Goal: Information Seeking & Learning: Learn about a topic

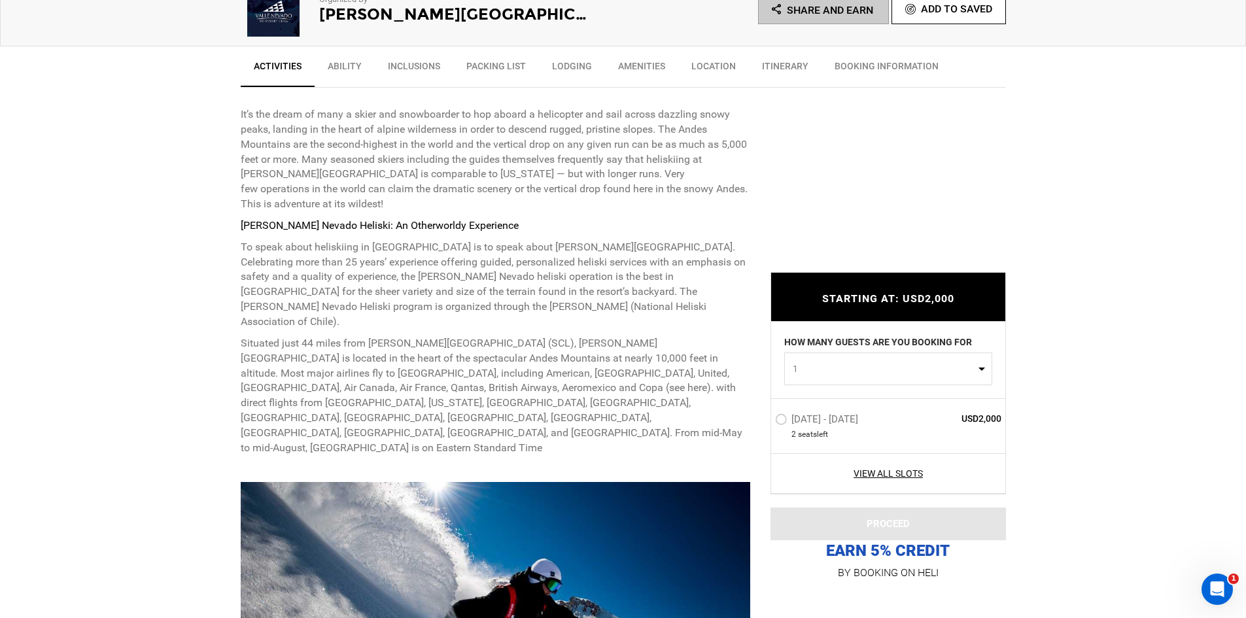
scroll to position [523, 0]
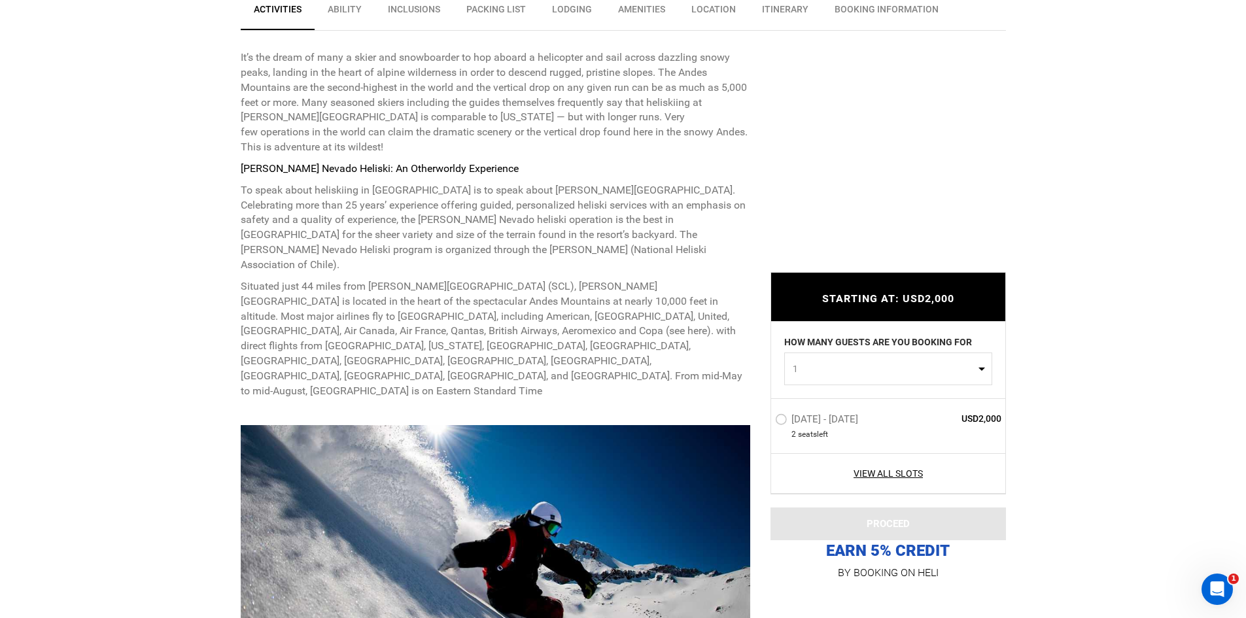
click at [816, 423] on label "[DATE] - [DATE]" at bounding box center [818, 421] width 86 height 16
click at [766, 423] on input "[DATE] - [DATE]" at bounding box center [766, 425] width 0 height 28
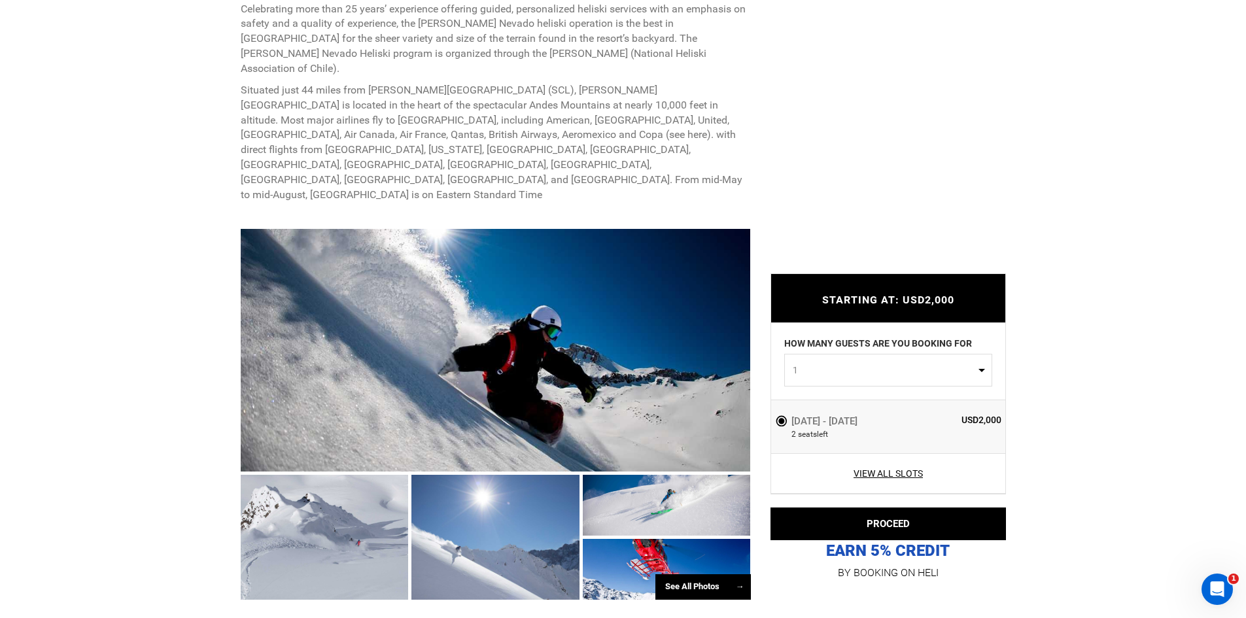
scroll to position [916, 0]
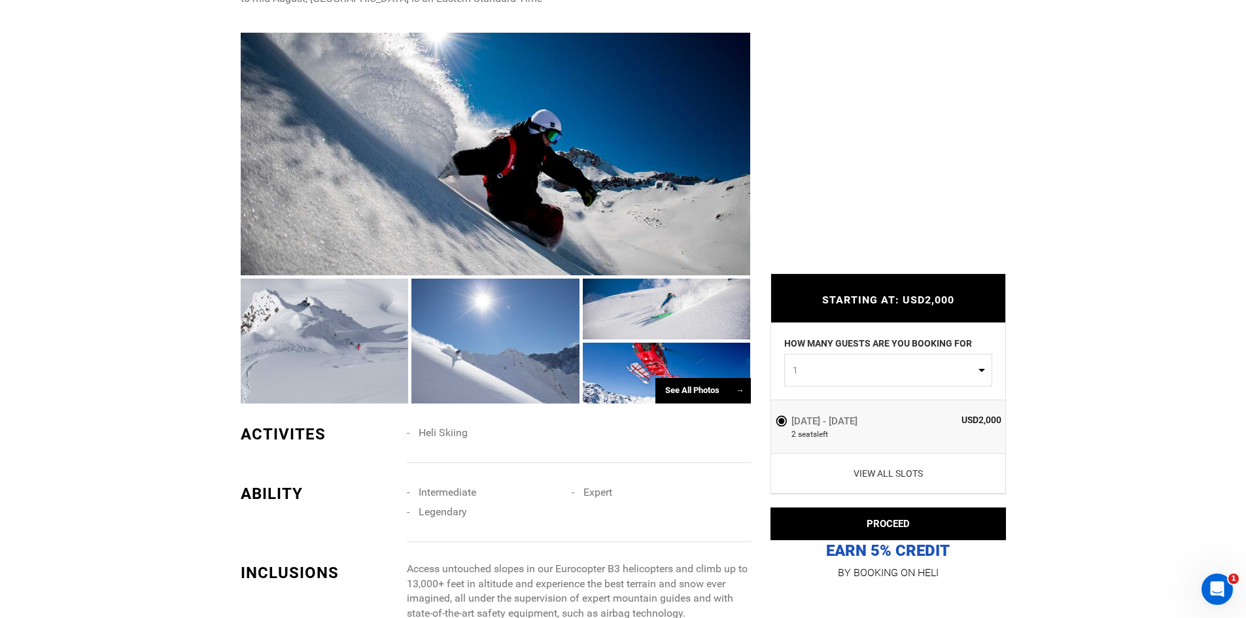
click at [894, 474] on link "View All Slots" at bounding box center [888, 473] width 227 height 13
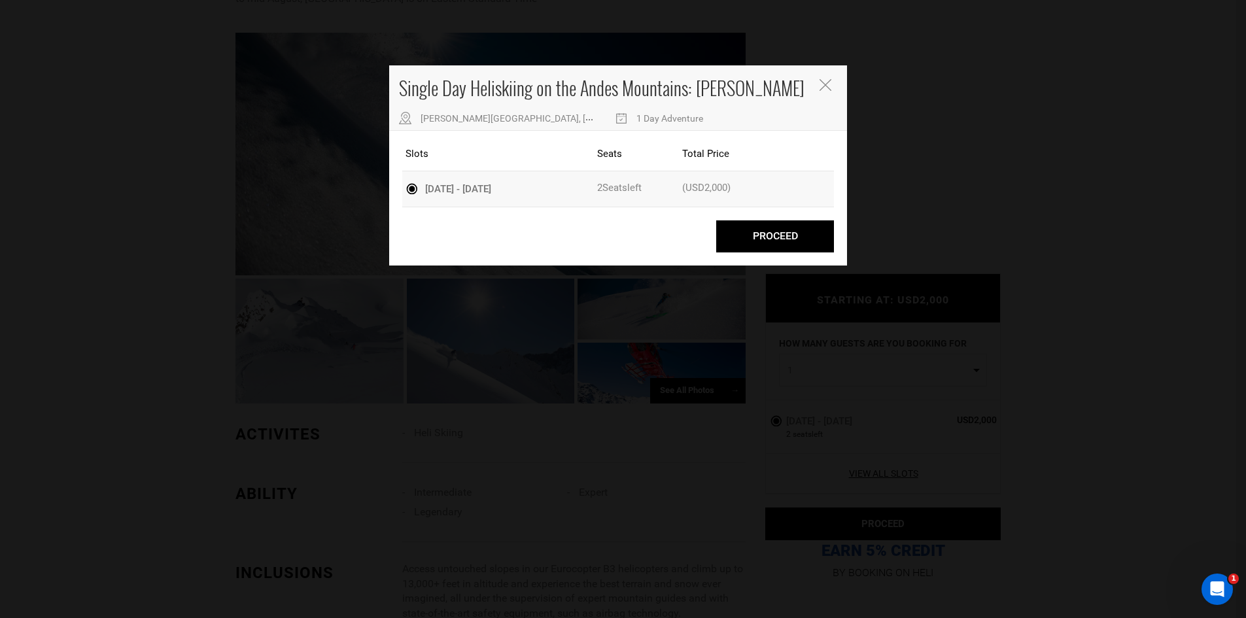
click at [829, 80] on icon "Close" at bounding box center [826, 85] width 12 height 12
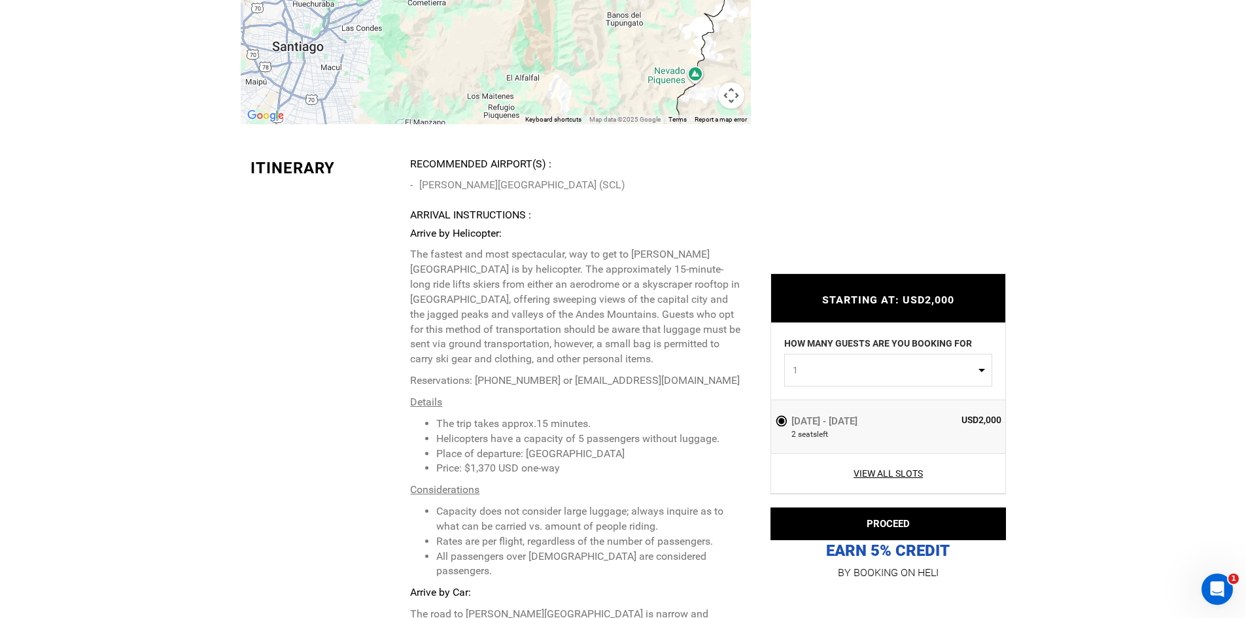
scroll to position [3009, 0]
click at [864, 574] on p "BY BOOKING ON HELI" at bounding box center [887, 573] width 235 height 18
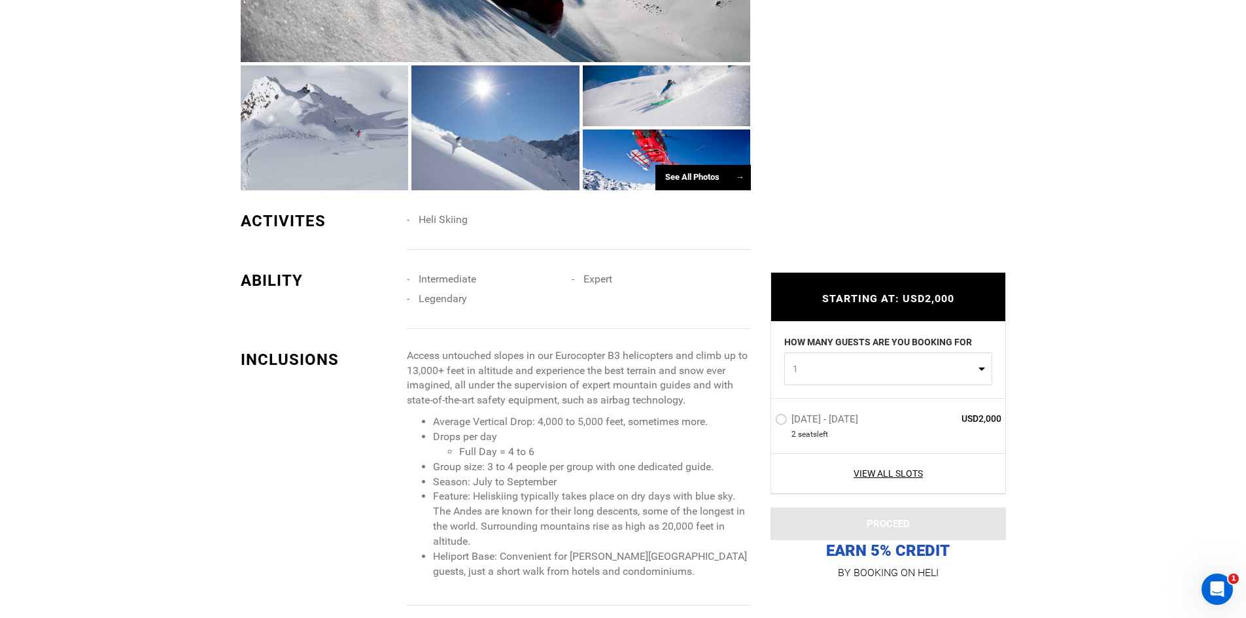
scroll to position [1308, 0]
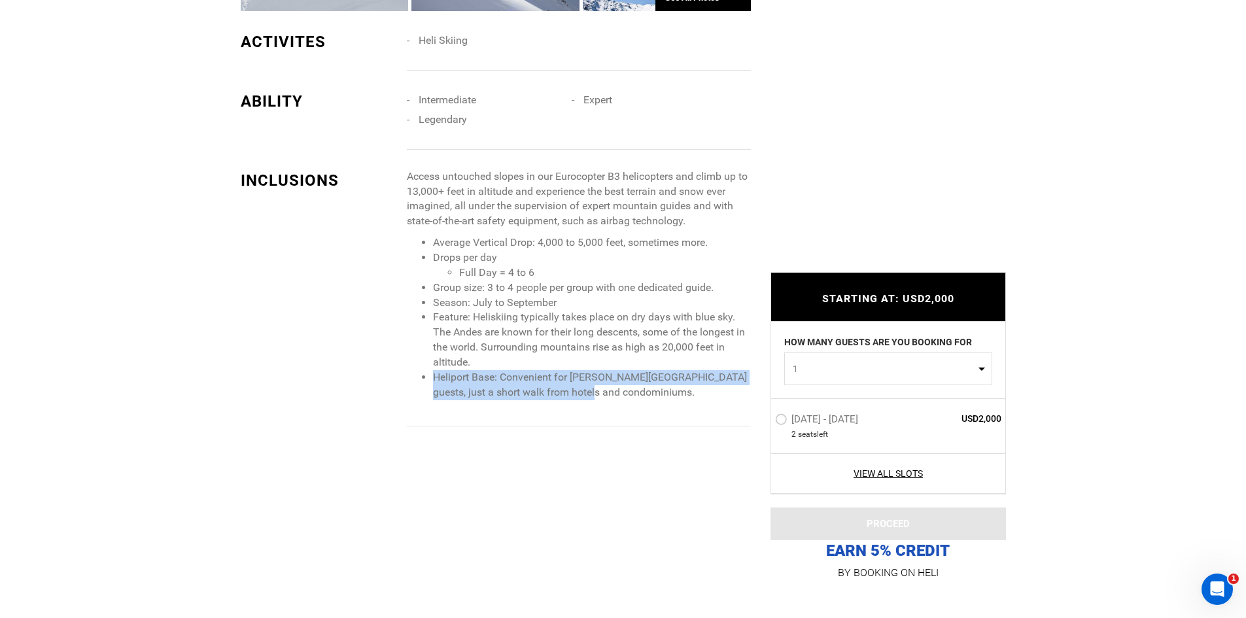
drag, startPoint x: 579, startPoint y: 330, endPoint x: 415, endPoint y: 300, distance: 166.4
click at [415, 300] on div "Access untouched slopes in our Eurocopter B3 helicopters and climb up to 13,000…" at bounding box center [583, 298] width 353 height 258
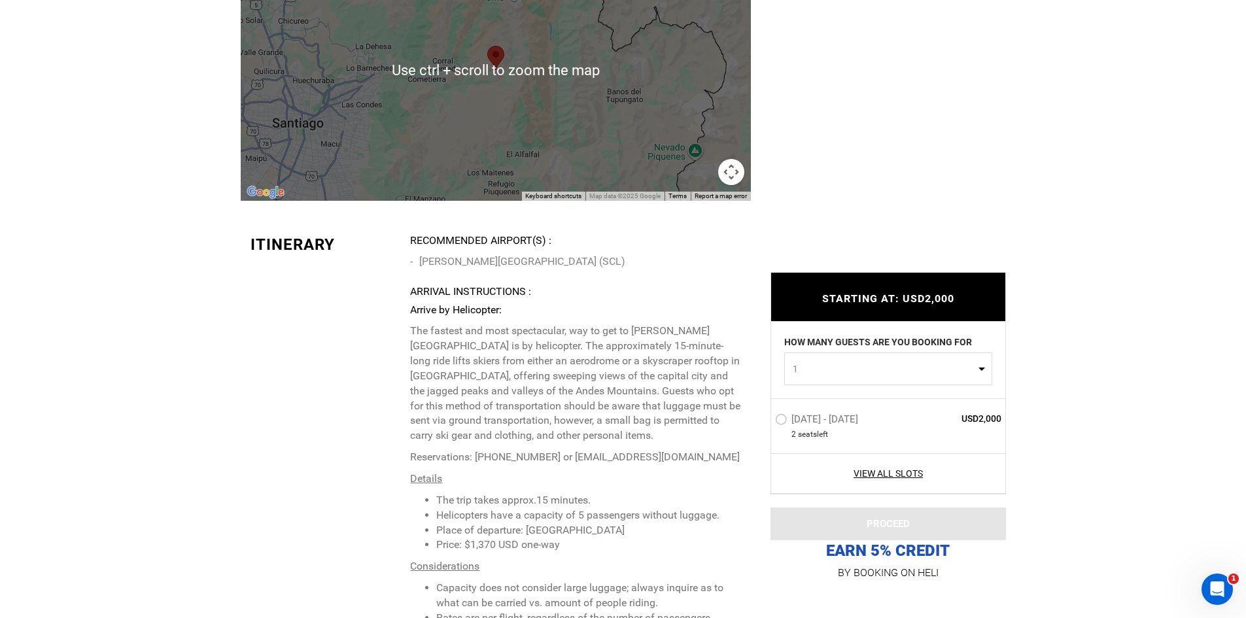
scroll to position [2943, 0]
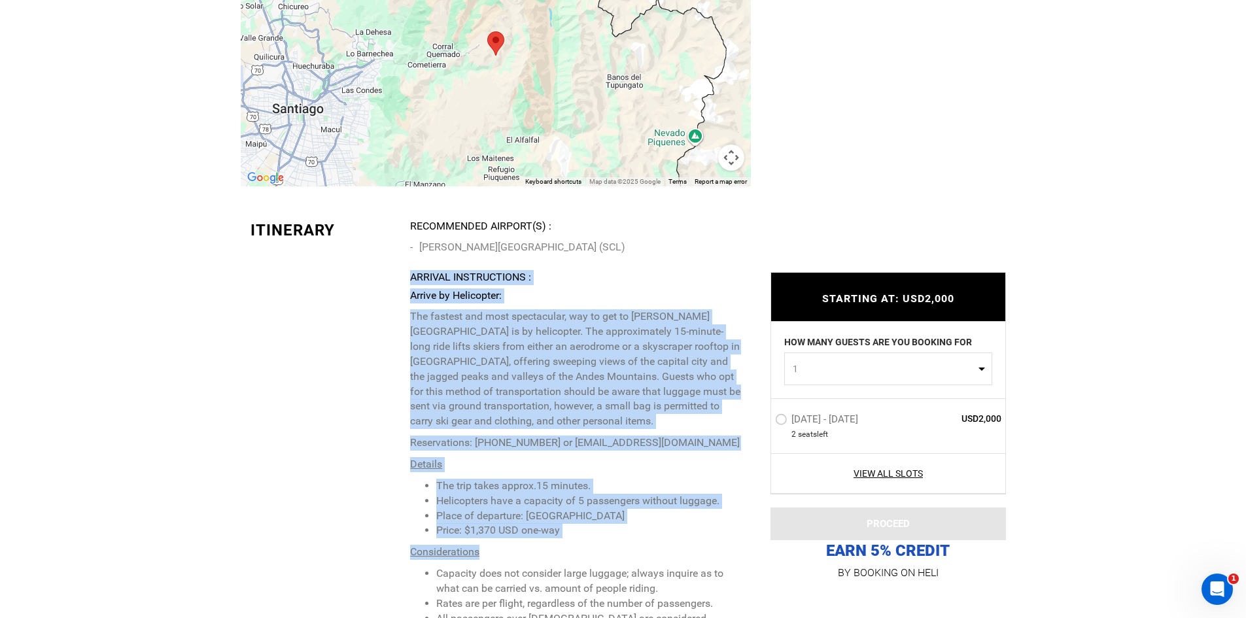
drag, startPoint x: 406, startPoint y: 209, endPoint x: 717, endPoint y: 467, distance: 404.1
click at [710, 465] on p "Arrive by Helicopter: The fastest and most spectacular, way to get to [PERSON_N…" at bounding box center [575, 570] width 330 height 565
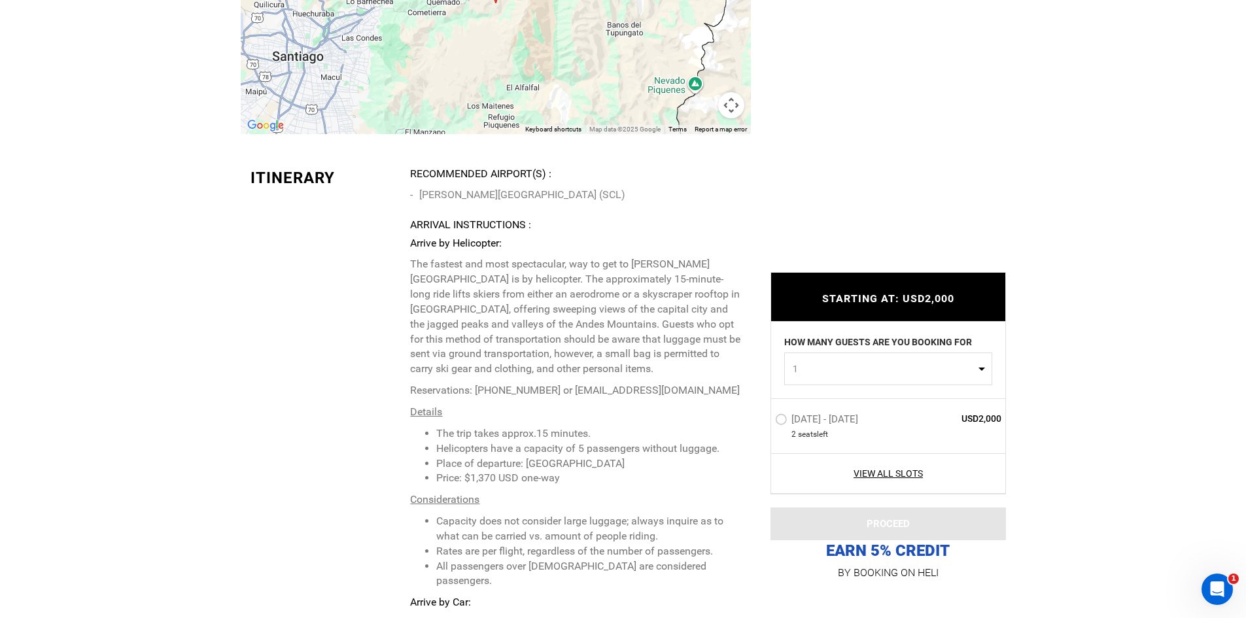
scroll to position [3139, 0]
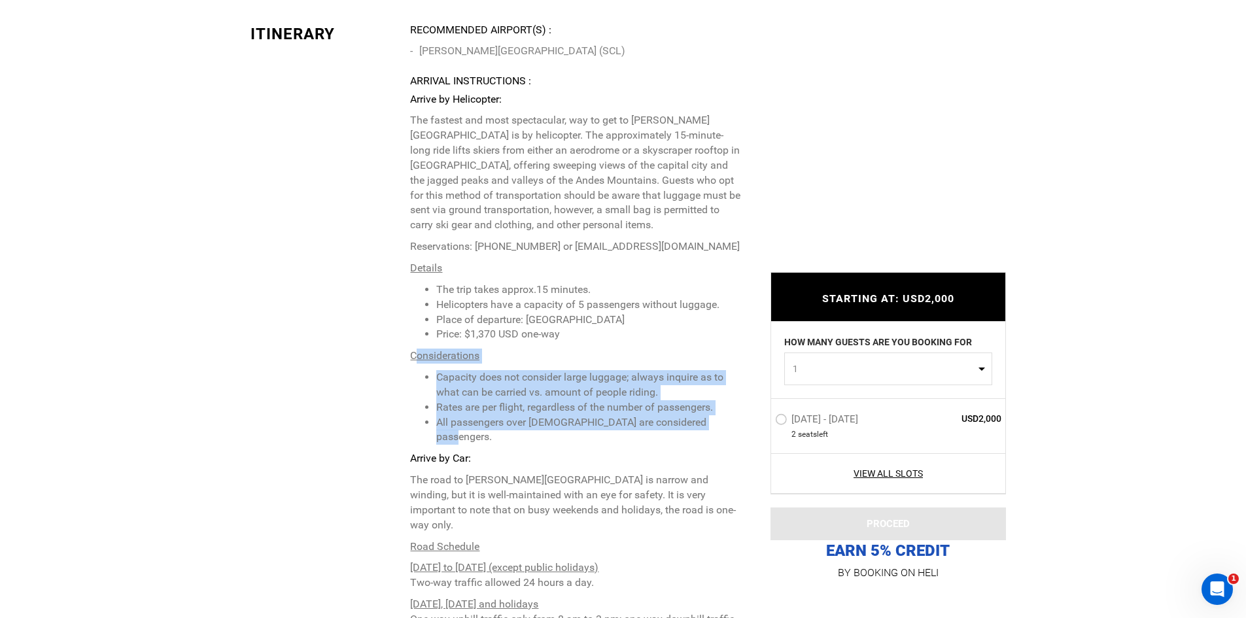
drag, startPoint x: 415, startPoint y: 275, endPoint x: 725, endPoint y: 348, distance: 317.8
click at [725, 348] on p "Arrive by Helicopter: The fastest and most spectacular, way to get to [PERSON_N…" at bounding box center [575, 374] width 330 height 565
click at [725, 415] on li "All passengers over [DEMOGRAPHIC_DATA] are considered passengers." at bounding box center [588, 430] width 304 height 30
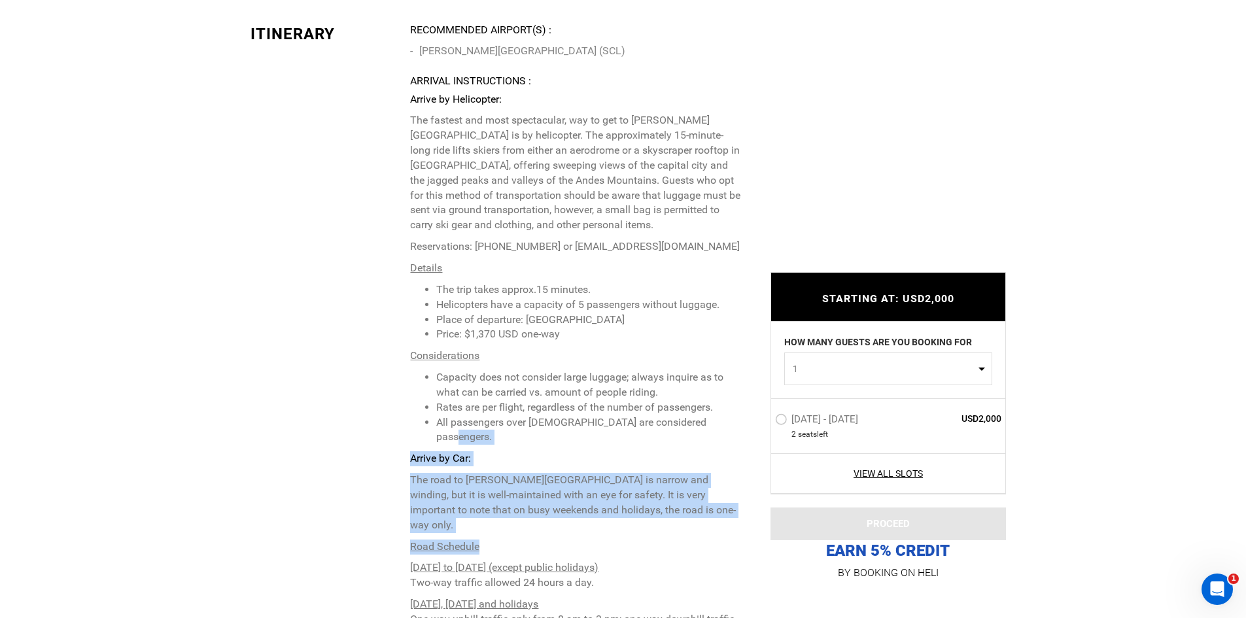
drag, startPoint x: 725, startPoint y: 348, endPoint x: 691, endPoint y: 445, distance: 102.6
click at [691, 445] on p "Arrive by Helicopter: The fastest and most spectacular, way to get to [PERSON_N…" at bounding box center [575, 374] width 330 height 565
click at [691, 540] on p "Road Schedule" at bounding box center [575, 547] width 330 height 15
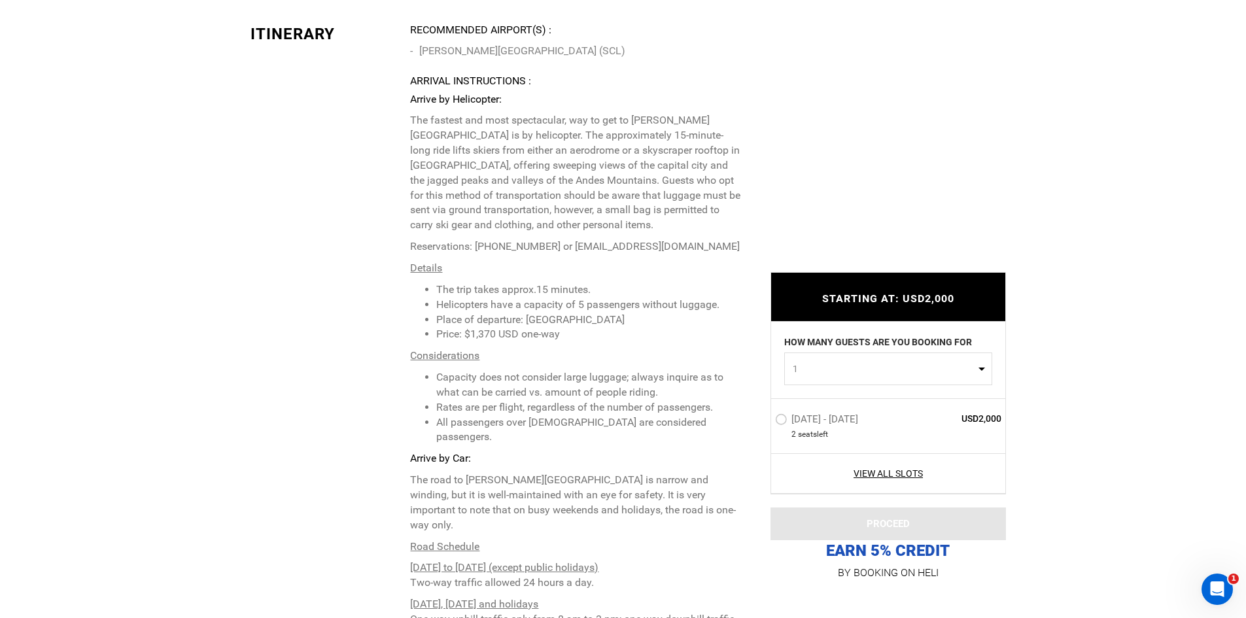
drag, startPoint x: 691, startPoint y: 445, endPoint x: 708, endPoint y: 547, distance: 104.2
click at [709, 547] on p "Arrive by Helicopter: The fastest and most spectacular, way to get to Valle Nev…" at bounding box center [575, 374] width 330 height 565
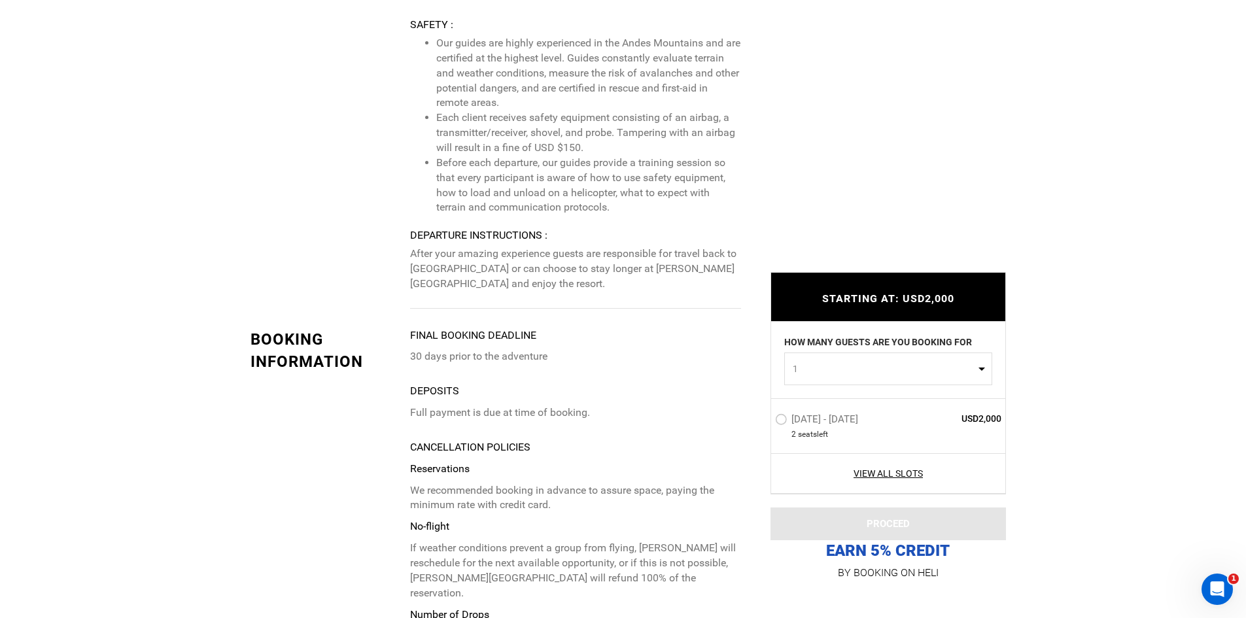
scroll to position [4055, 0]
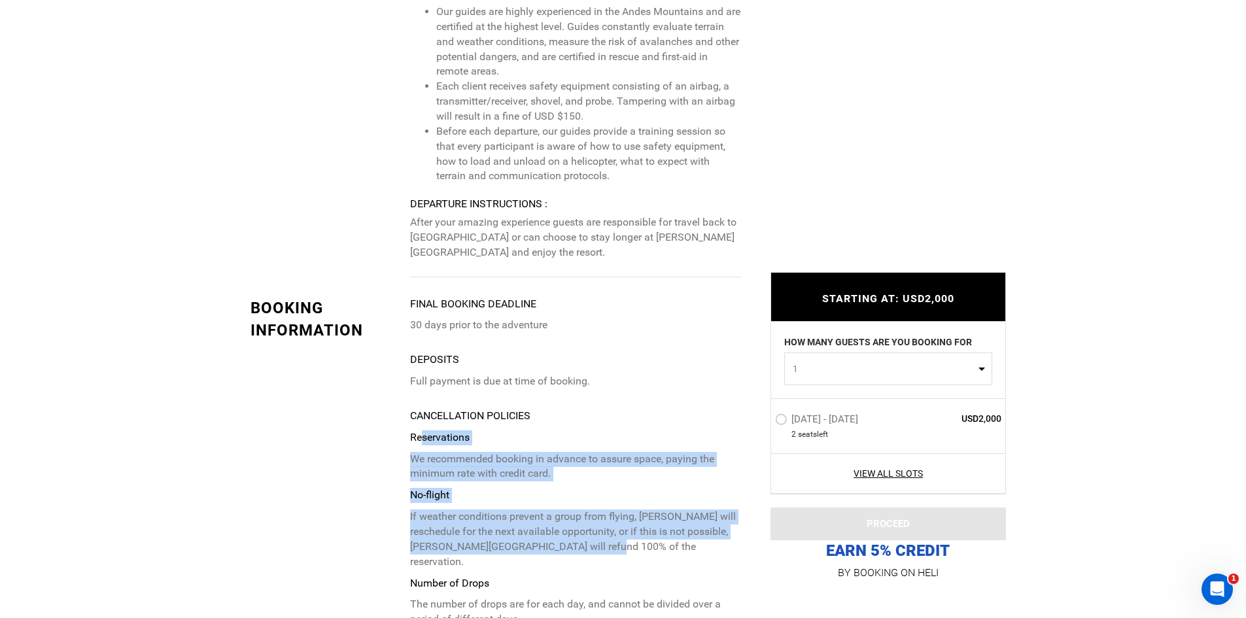
drag, startPoint x: 423, startPoint y: 333, endPoint x: 571, endPoint y: 445, distance: 185.9
click at [571, 445] on p "Reservations We recommended booking in advance to assure space, paying the mini…" at bounding box center [575, 576] width 330 height 292
click at [571, 510] on p "If weather conditions prevent a group from flying, [PERSON_NAME] will reschedul…" at bounding box center [575, 540] width 330 height 60
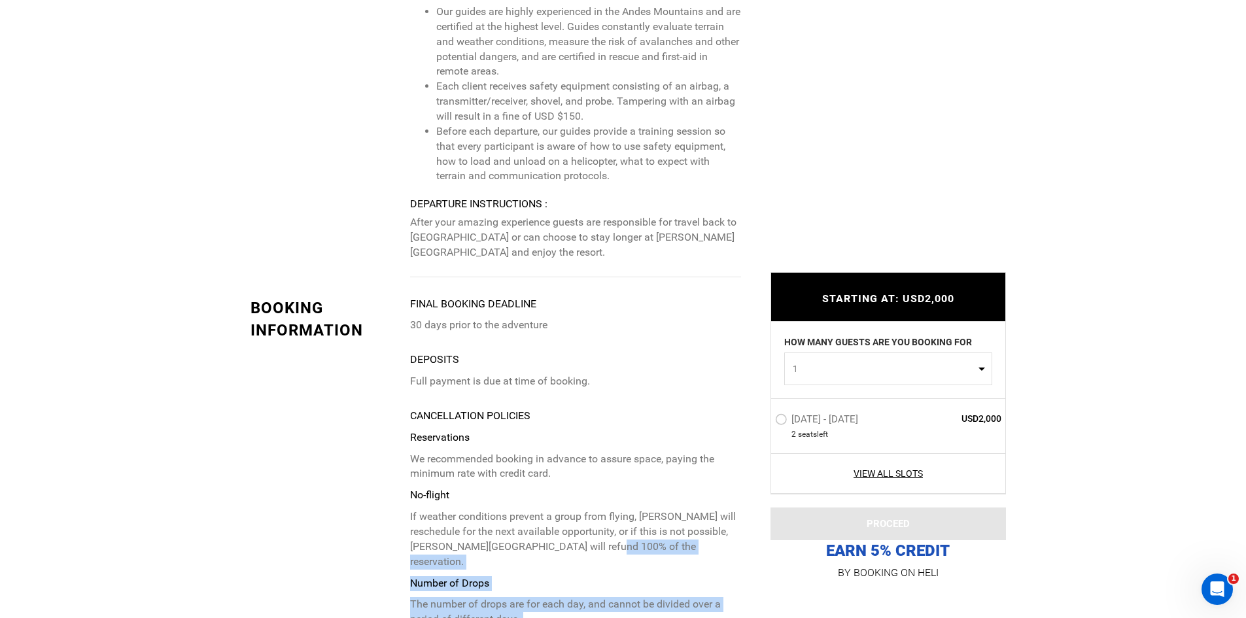
drag, startPoint x: 352, startPoint y: 385, endPoint x: 500, endPoint y: 512, distance: 195.2
click at [500, 512] on p "Reservations We recommended booking in advance to assure space, paying the mini…" at bounding box center [575, 576] width 330 height 292
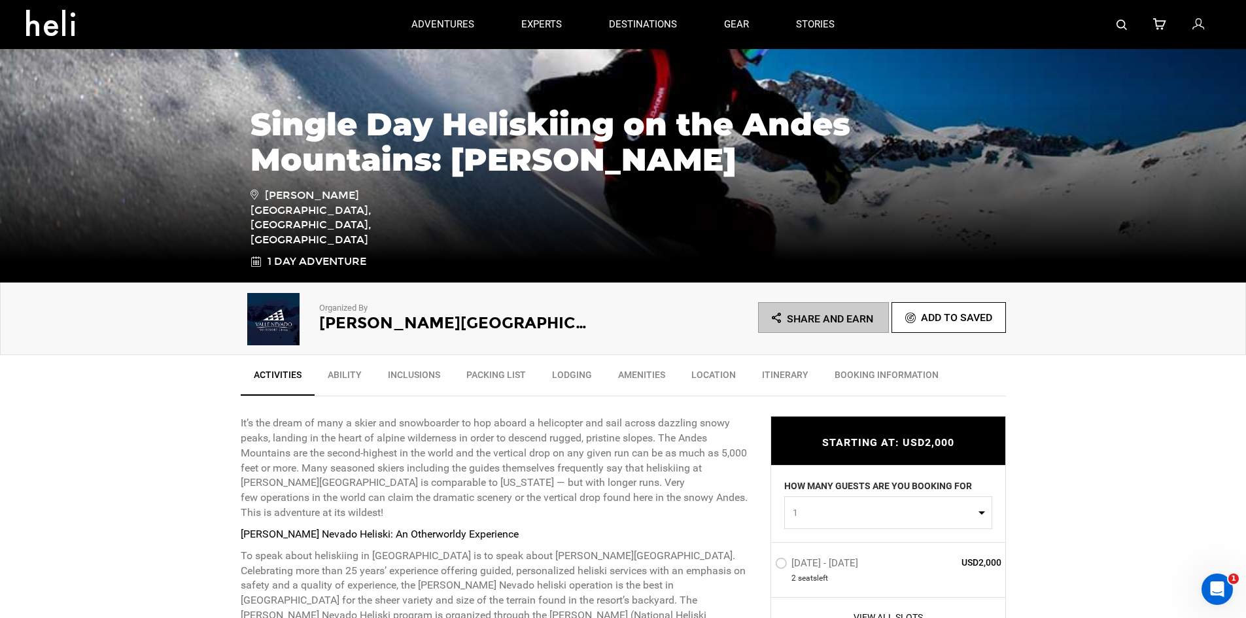
scroll to position [0, 0]
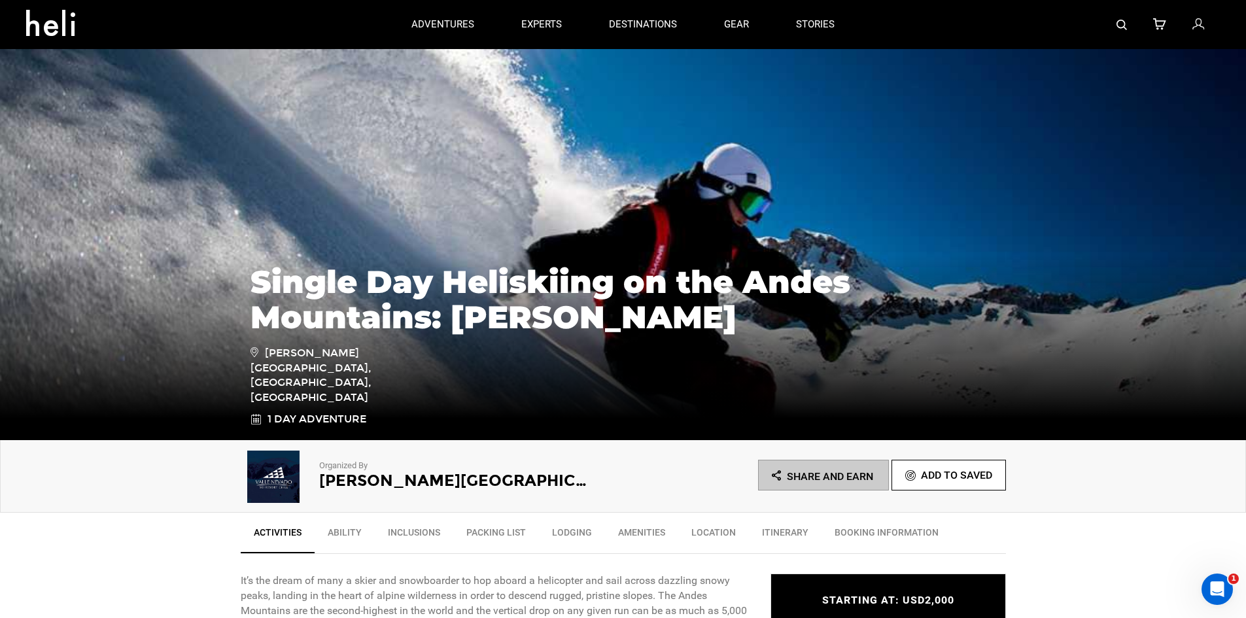
click at [332, 530] on link "Ability" at bounding box center [345, 535] width 60 height 33
click at [426, 539] on link "Inclusions" at bounding box center [414, 535] width 78 height 33
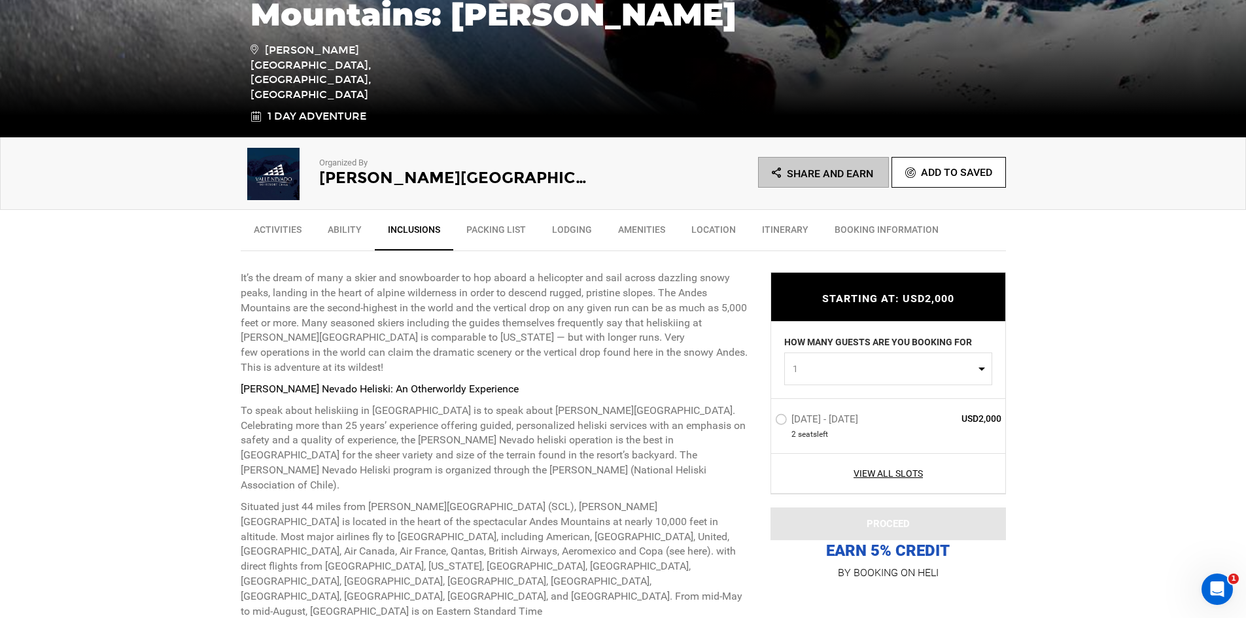
scroll to position [327, 0]
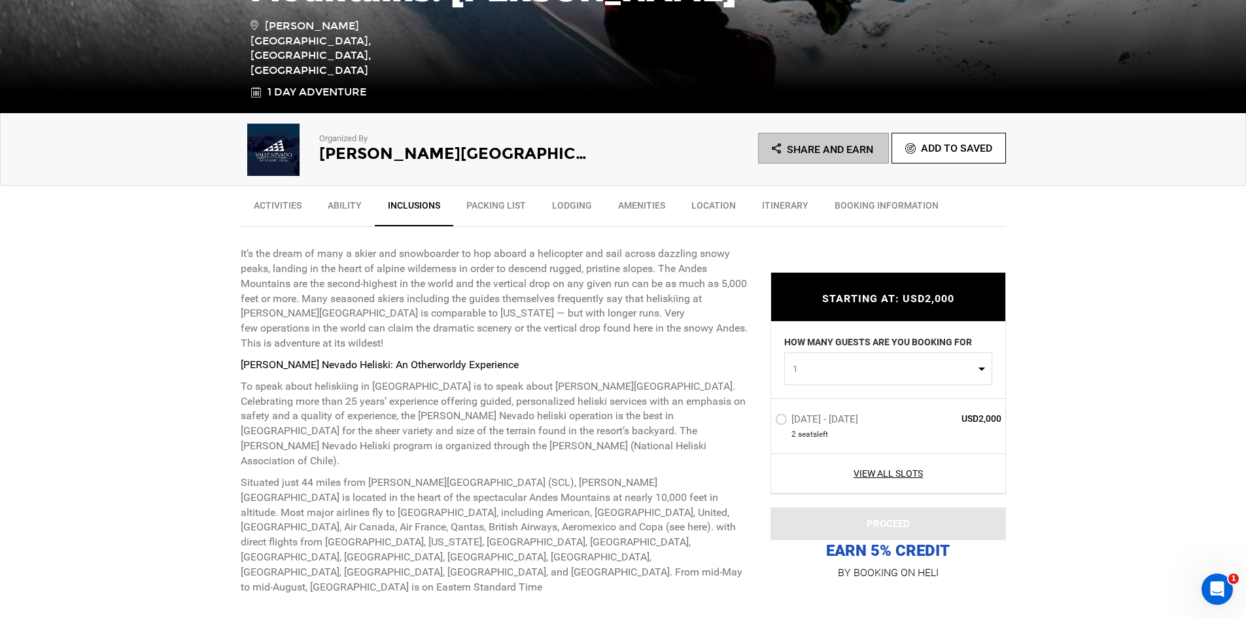
click at [511, 210] on link "Packing List" at bounding box center [496, 208] width 86 height 33
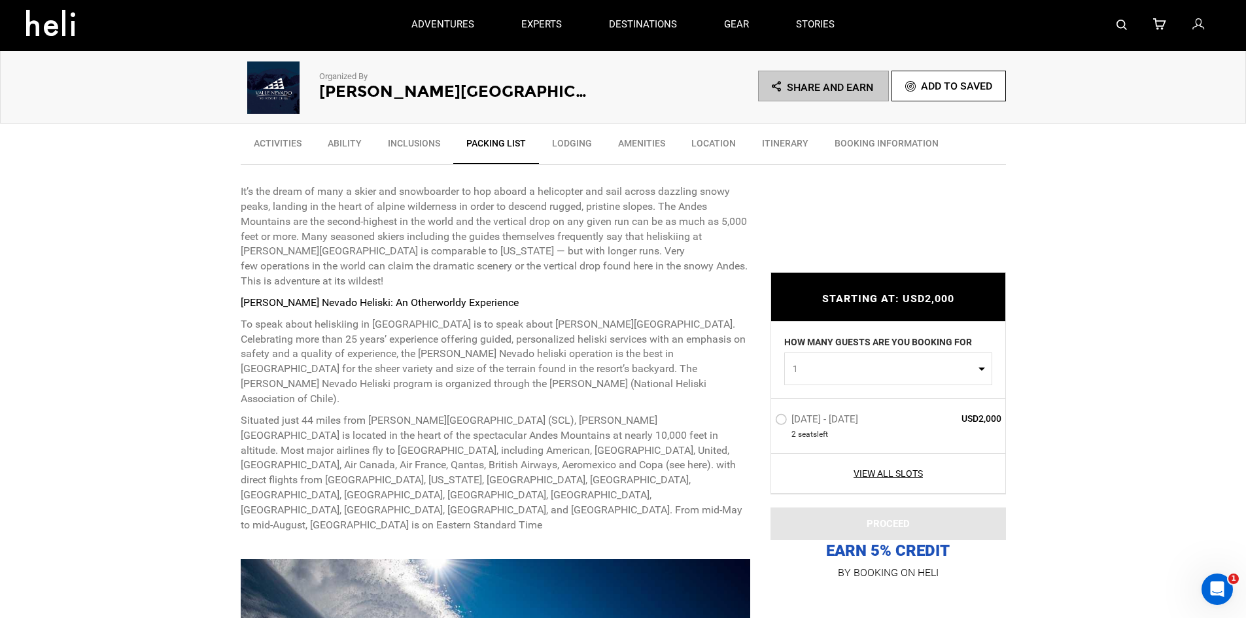
click at [574, 145] on link "Lodging" at bounding box center [572, 146] width 66 height 33
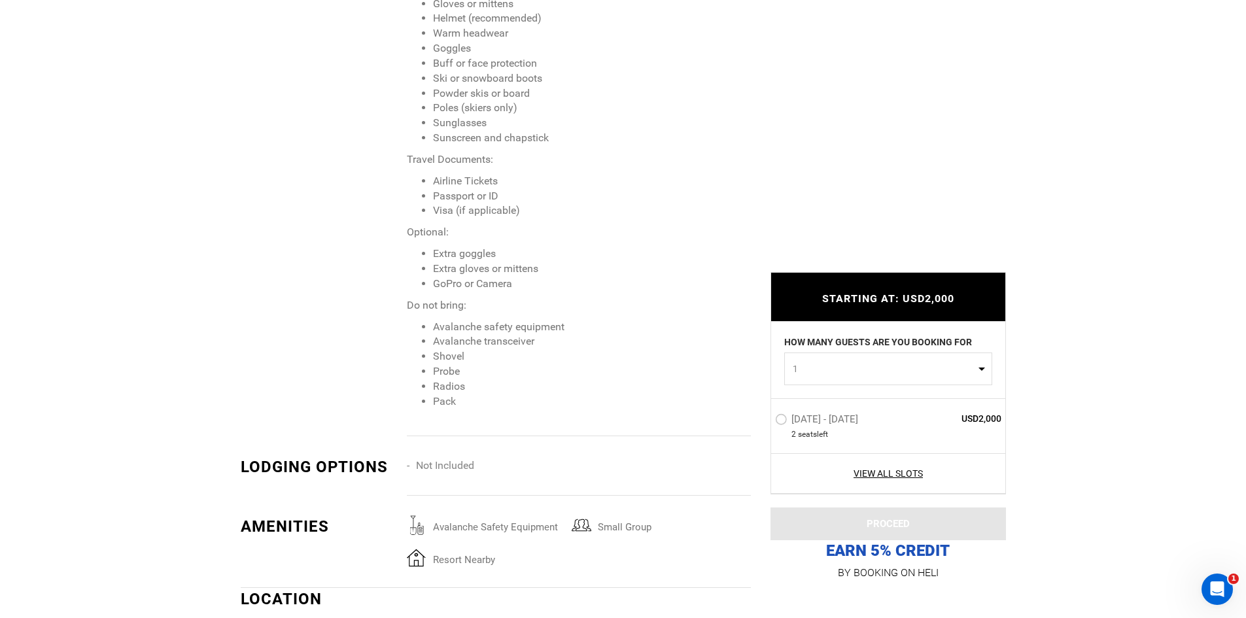
scroll to position [2499, 0]
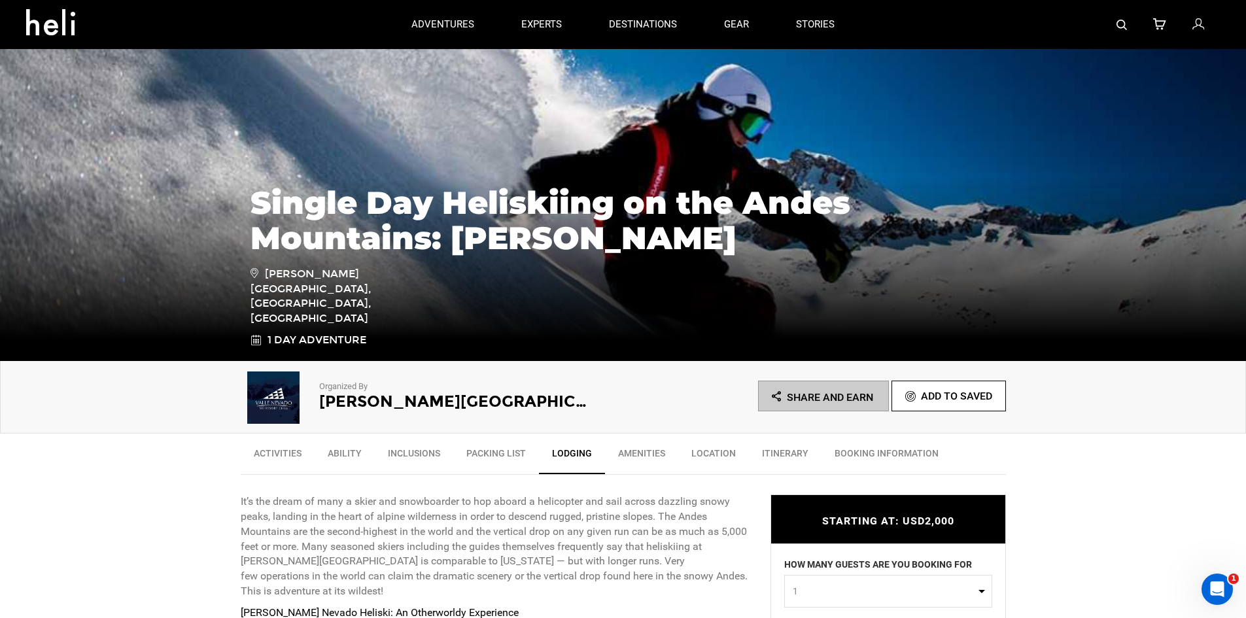
click at [647, 450] on link "Amenities" at bounding box center [641, 456] width 73 height 33
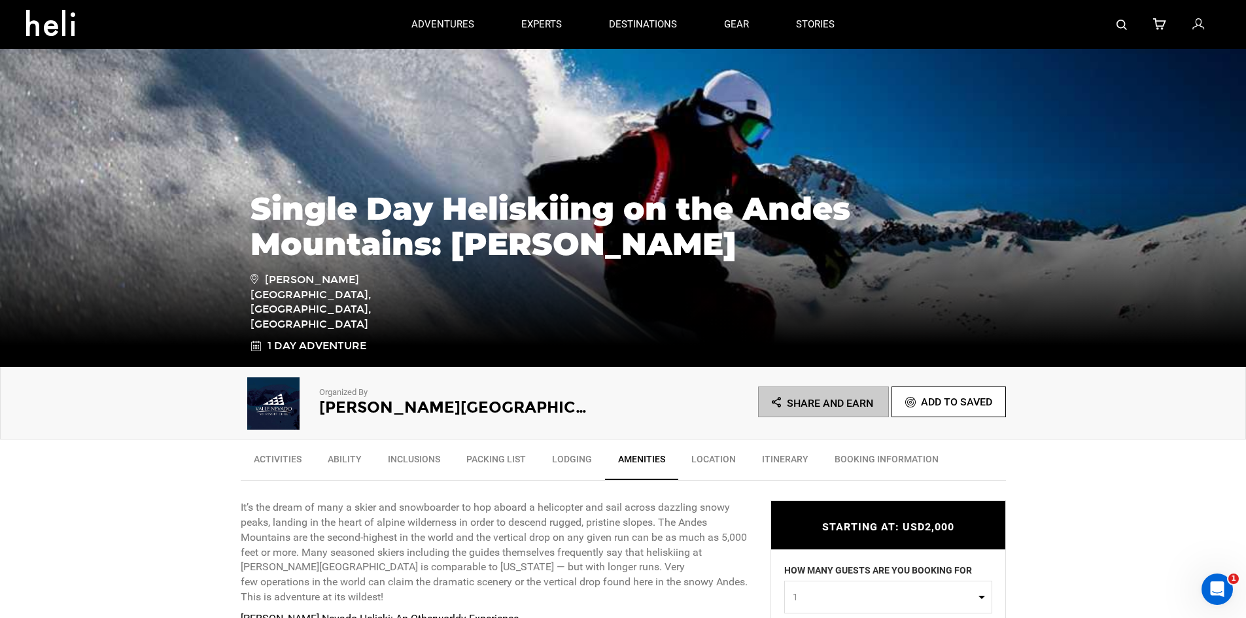
click at [716, 474] on link "Location" at bounding box center [713, 462] width 71 height 33
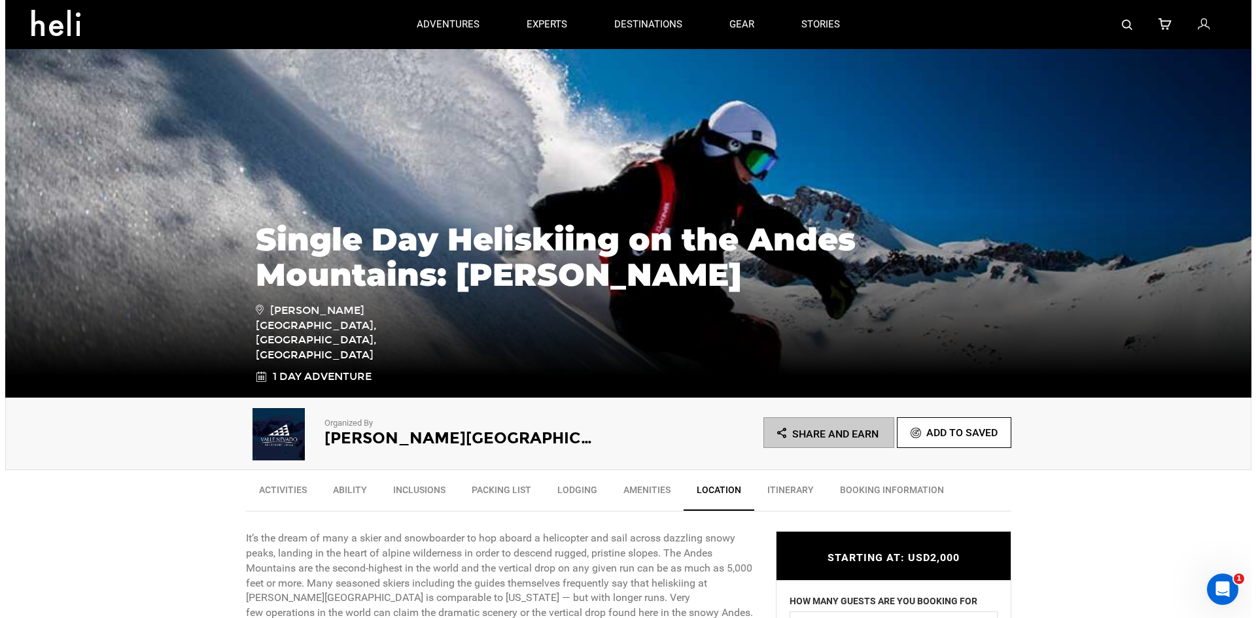
scroll to position [65, 0]
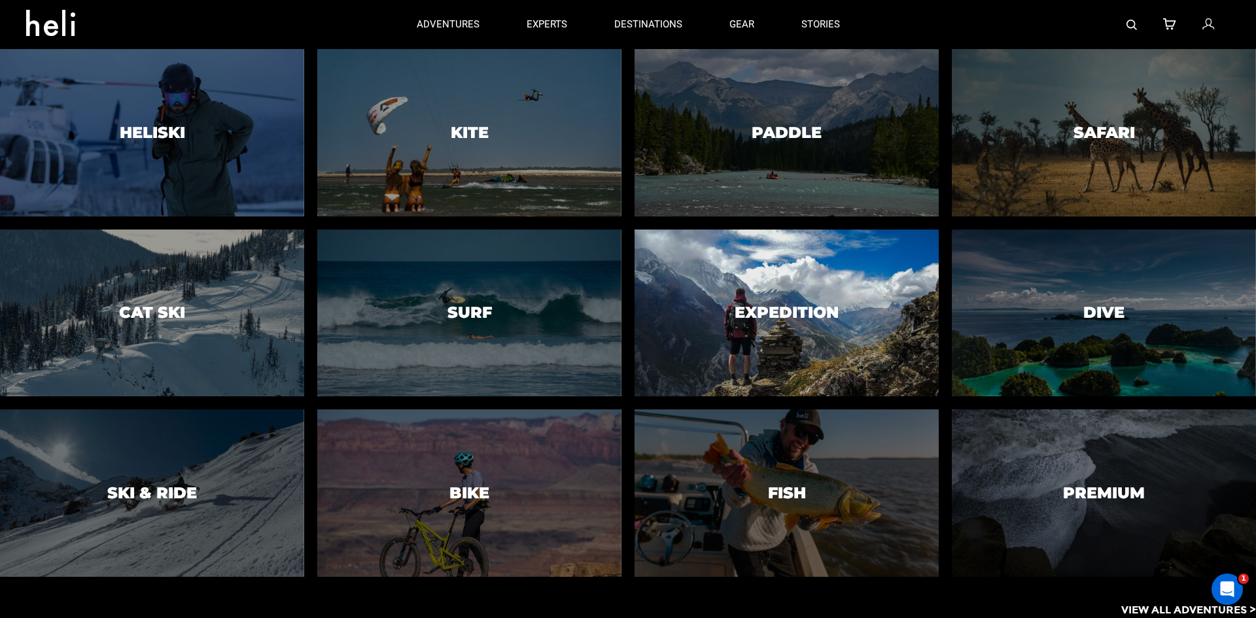
click at [813, 318] on h3 "Expedition" at bounding box center [786, 312] width 104 height 17
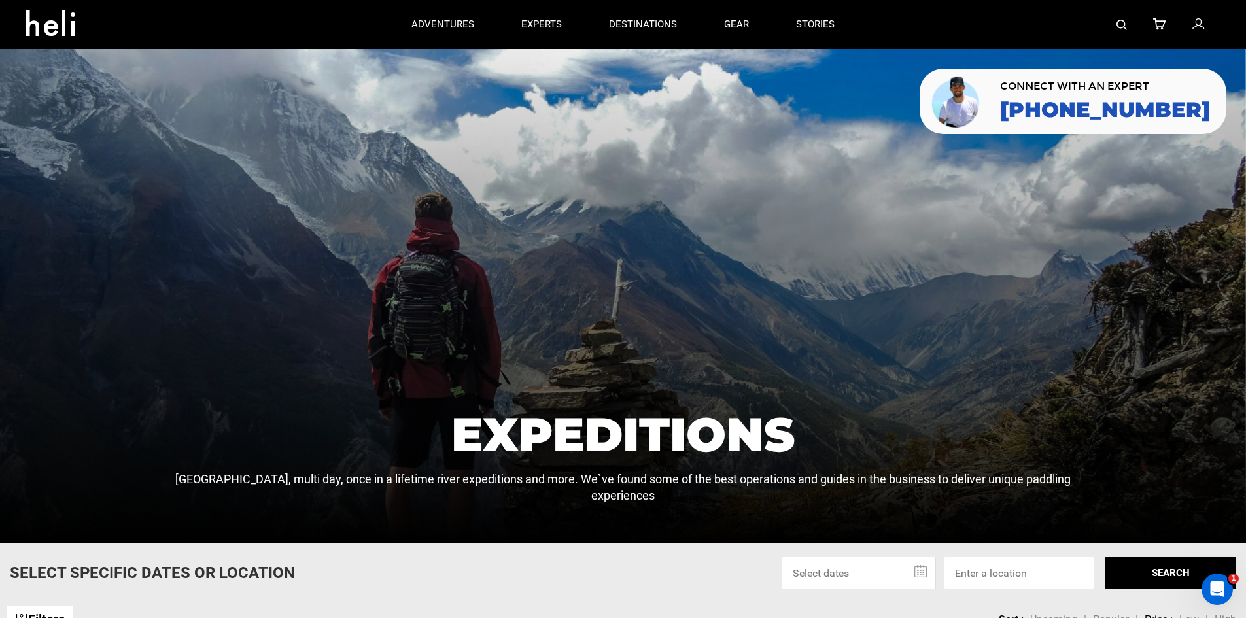
click at [40, 18] on icon at bounding box center [55, 19] width 59 height 21
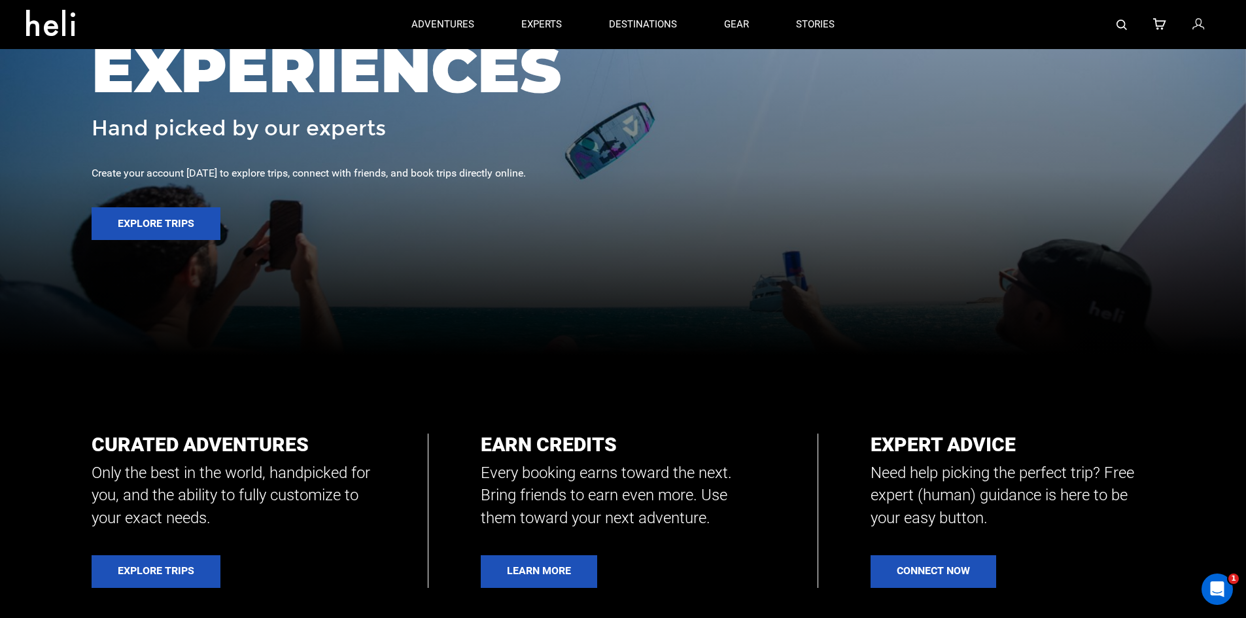
scroll to position [262, 0]
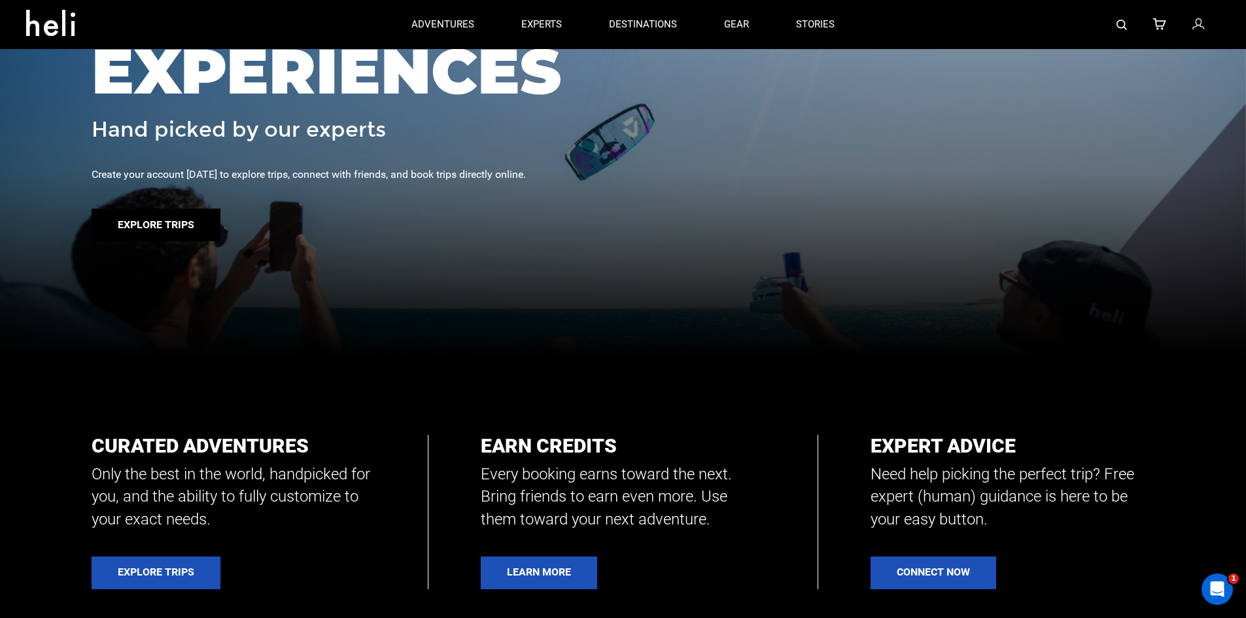
click at [192, 235] on button "Explore Trips" at bounding box center [156, 225] width 129 height 33
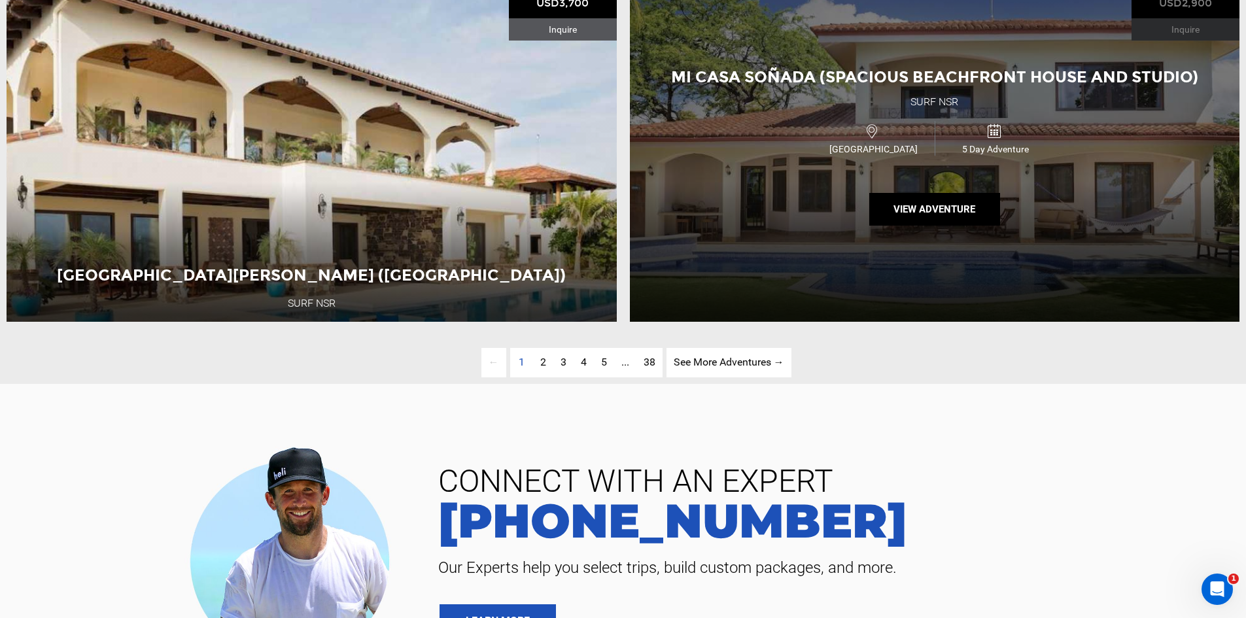
scroll to position [3859, 0]
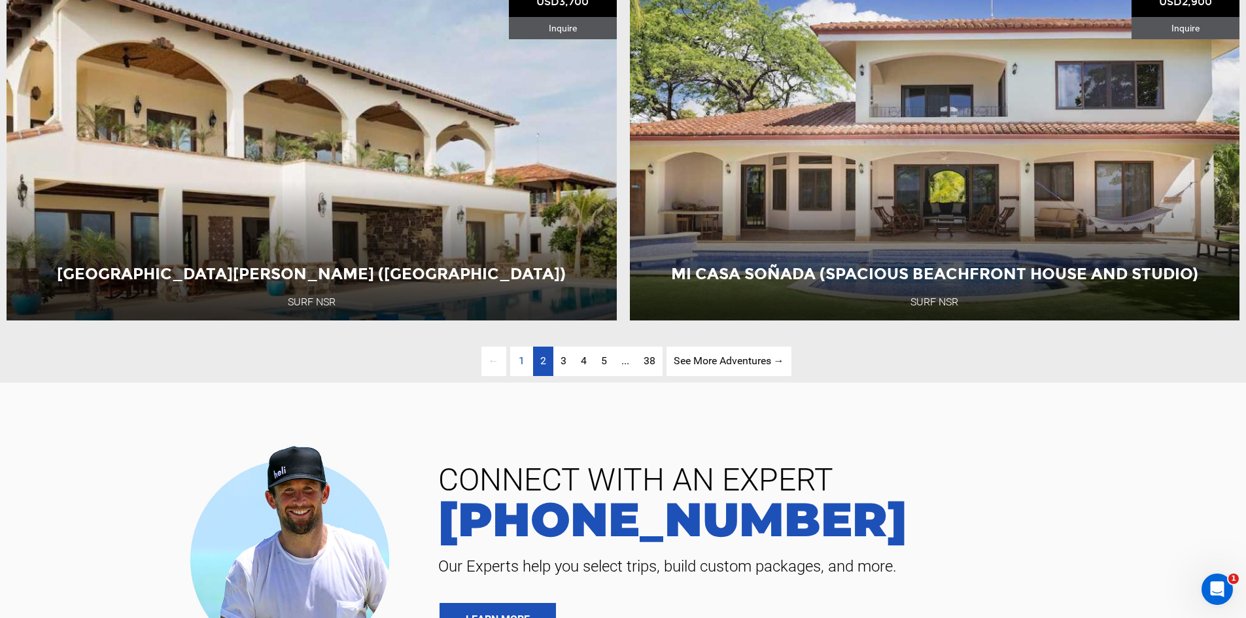
click at [536, 376] on link "page 2" at bounding box center [543, 361] width 20 height 29
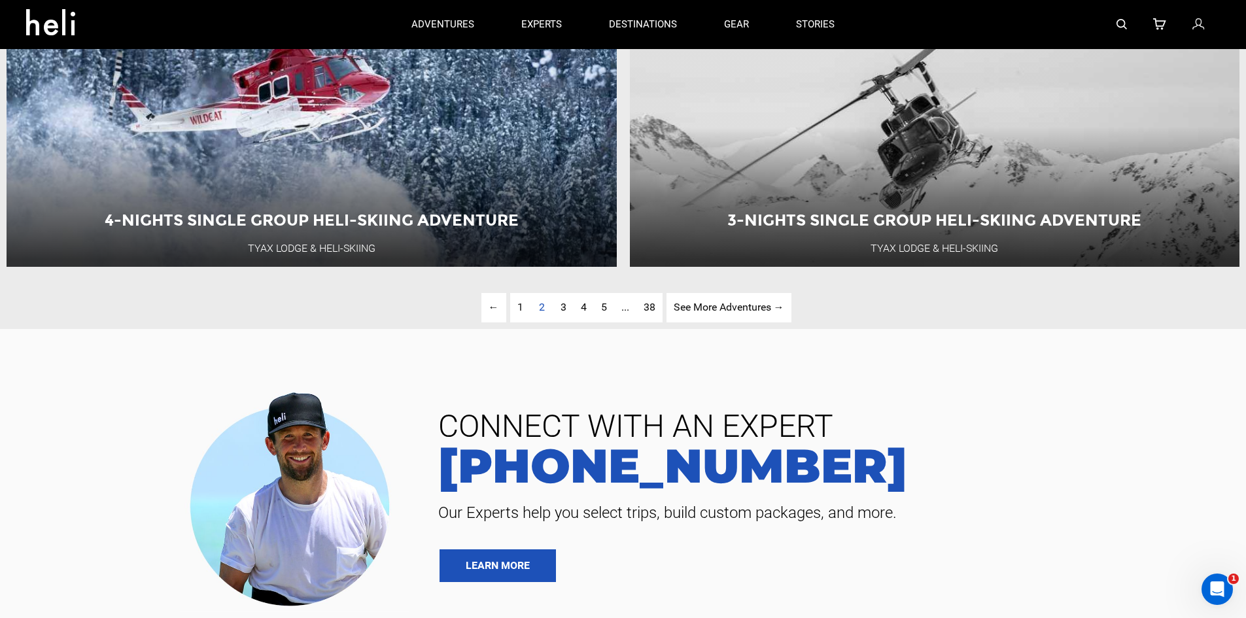
scroll to position [3879, 0]
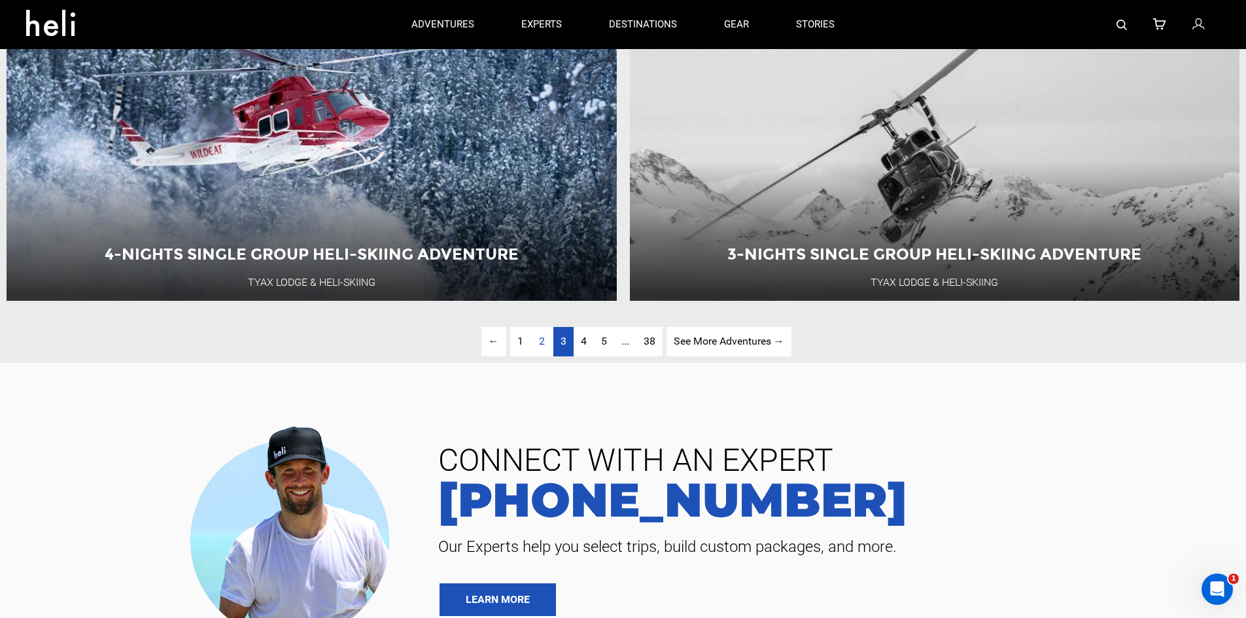
click at [559, 356] on link "page 3" at bounding box center [563, 341] width 20 height 29
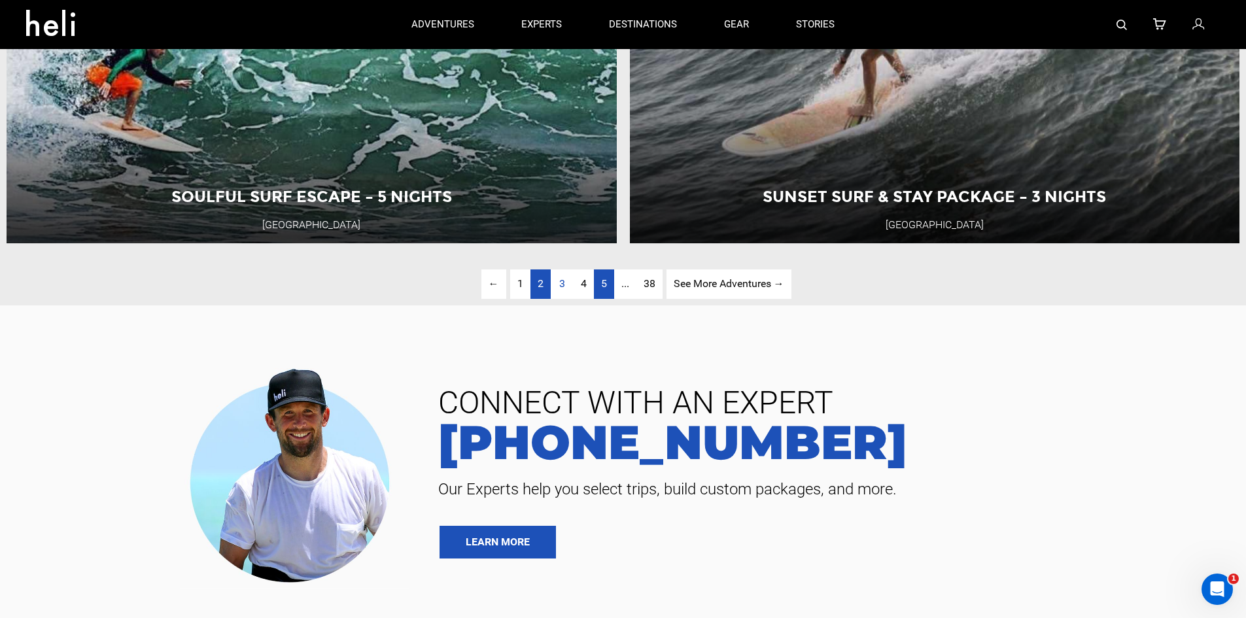
scroll to position [3681, 0]
